Goal: Check status

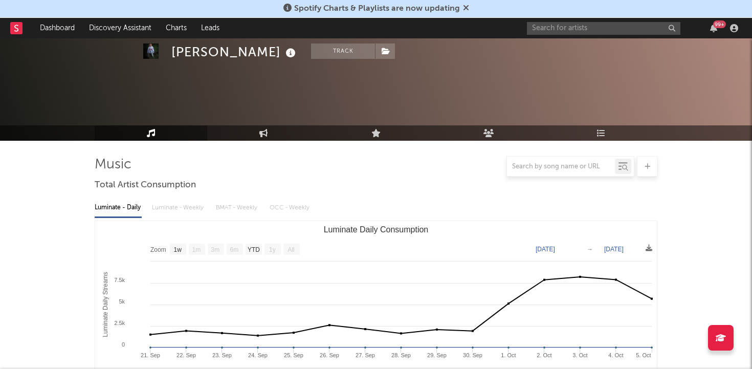
select select "1w"
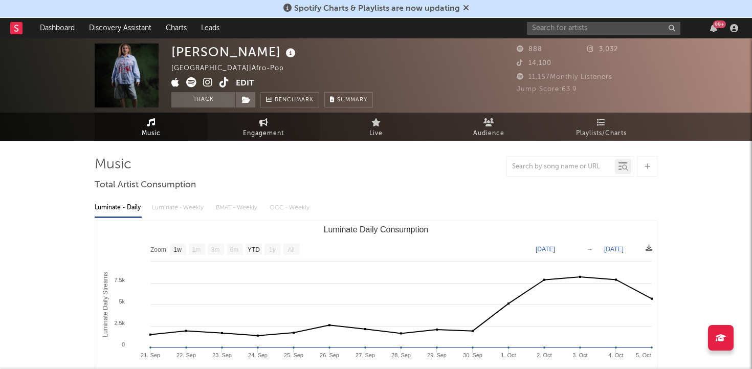
click at [292, 137] on link "Engagement" at bounding box center [263, 126] width 112 height 28
select select "1w"
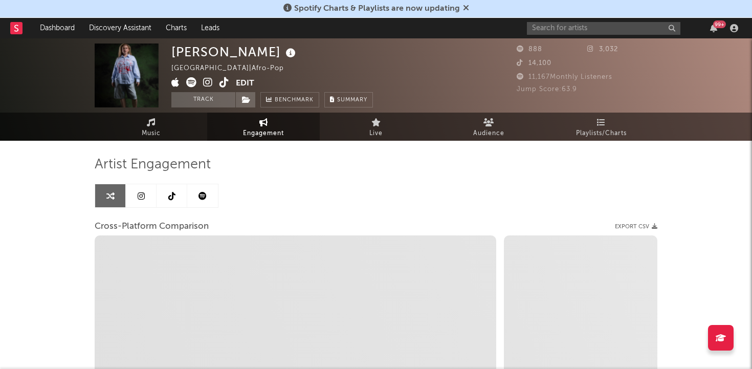
select select "1m"
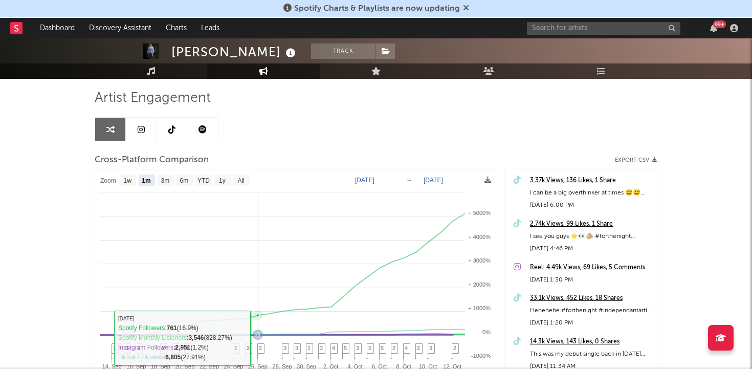
scroll to position [3, 0]
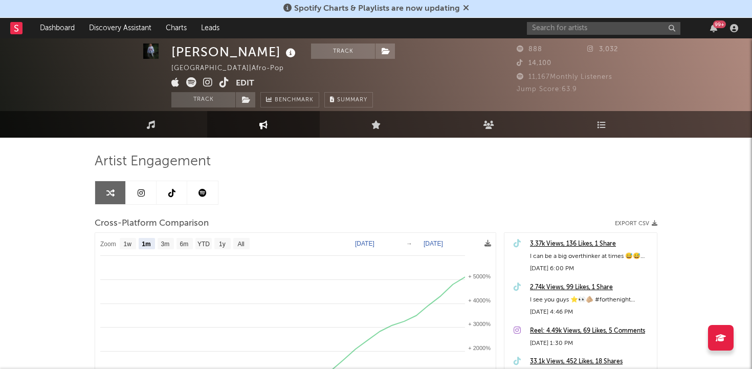
click at [171, 193] on icon at bounding box center [171, 193] width 7 height 8
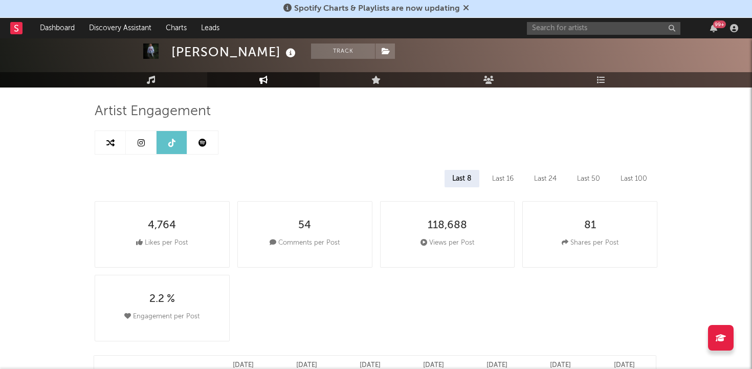
select select "1w"
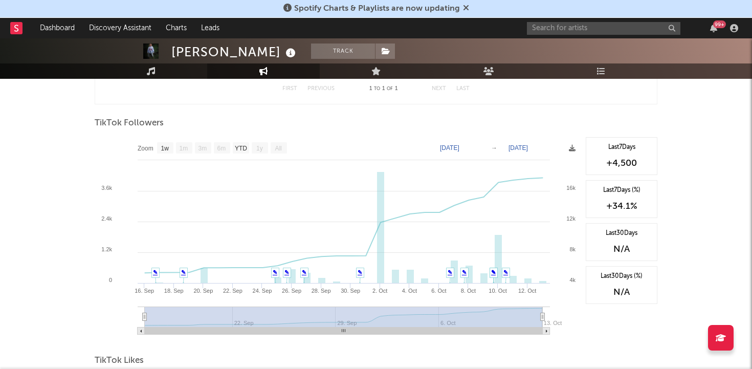
scroll to position [854, 0]
click at [161, 144] on text "1w" at bounding box center [165, 147] width 8 height 7
select select "1w"
type input "[DATE]"
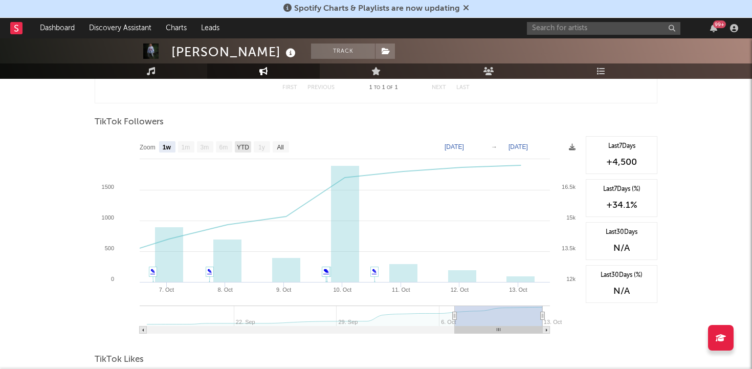
click at [242, 145] on text "YTD" at bounding box center [243, 147] width 12 height 7
select select "YTD"
type input "[DATE]"
